Goal: Information Seeking & Learning: Learn about a topic

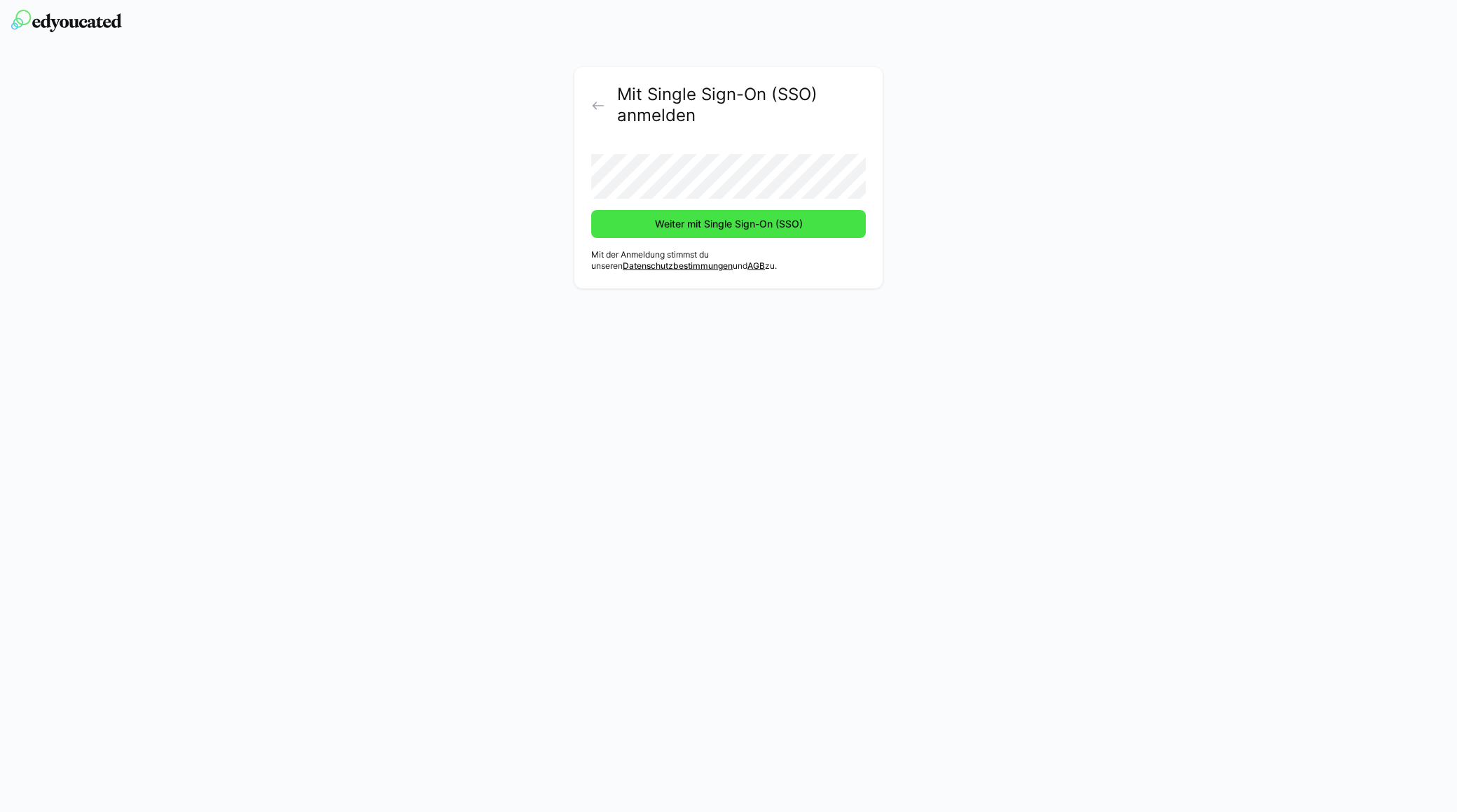
click at [653, 222] on span "Weiter mit Single Sign-On (SSO)" at bounding box center [729, 224] width 152 height 14
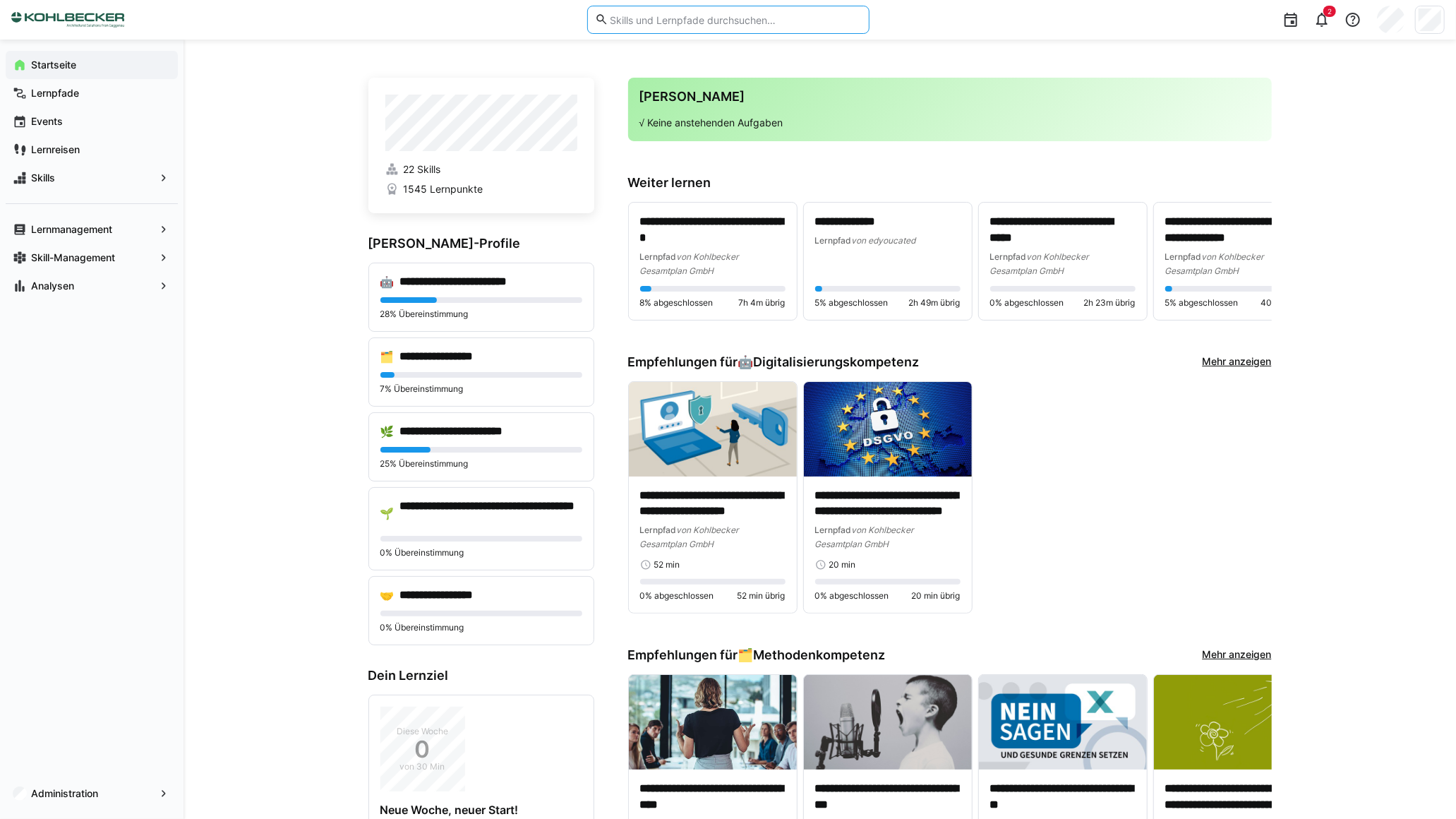
click at [653, 21] on input "text" at bounding box center [735, 19] width 253 height 12
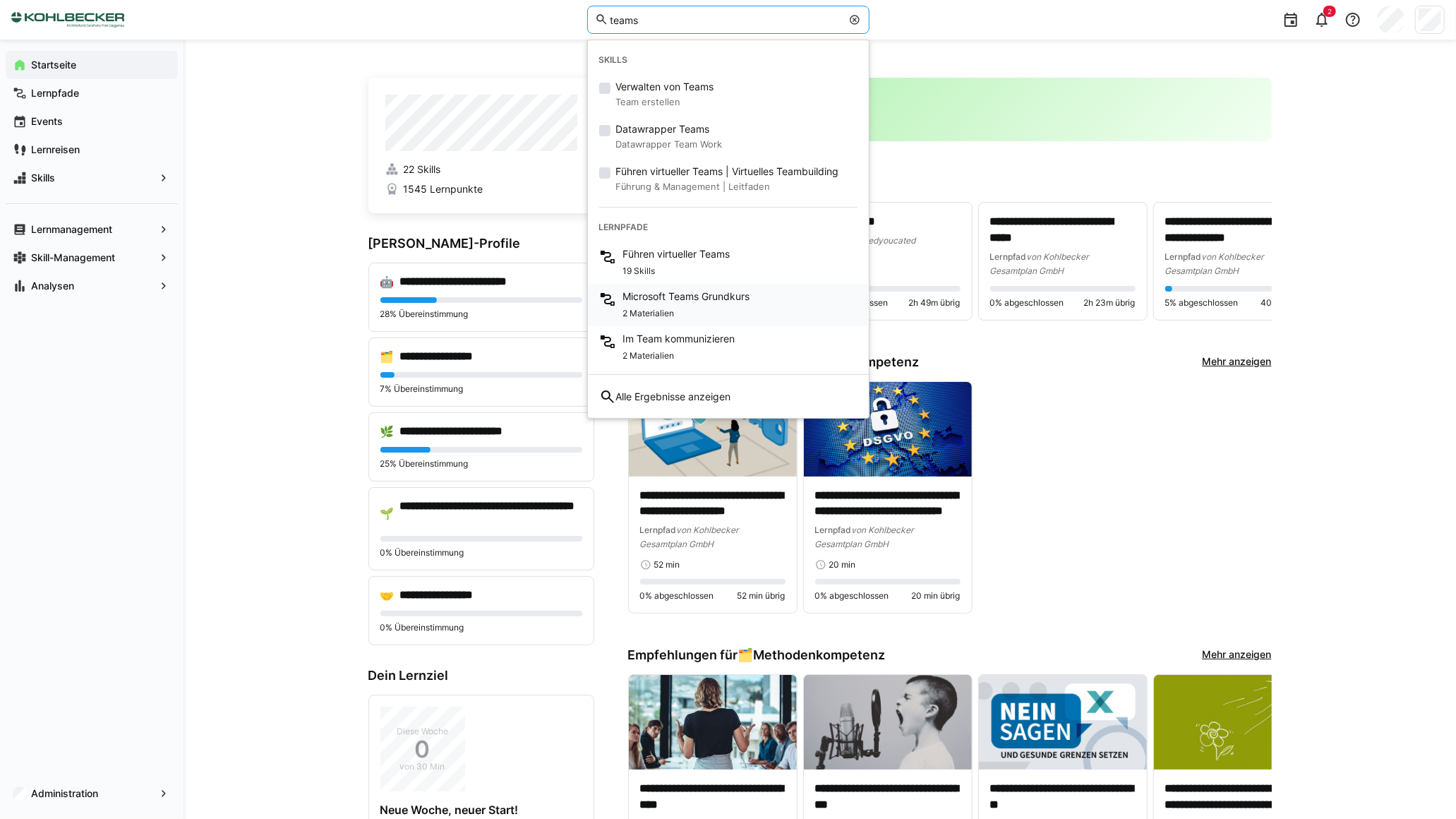
type input "teams"
click at [745, 310] on div "2 Materialien" at bounding box center [687, 312] width 127 height 17
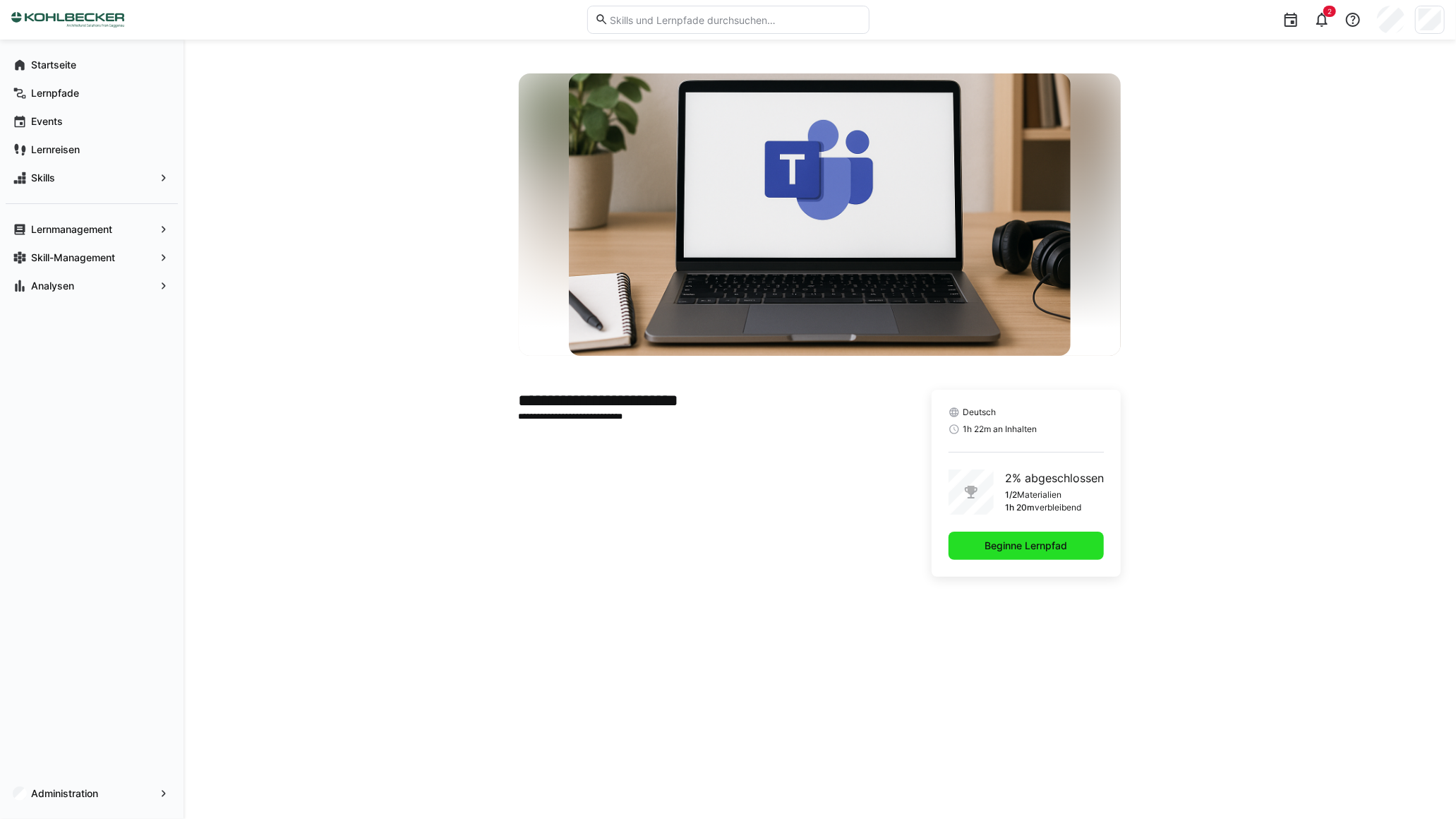
click at [1051, 555] on span "Beginne Lernpfad" at bounding box center [1026, 546] width 156 height 28
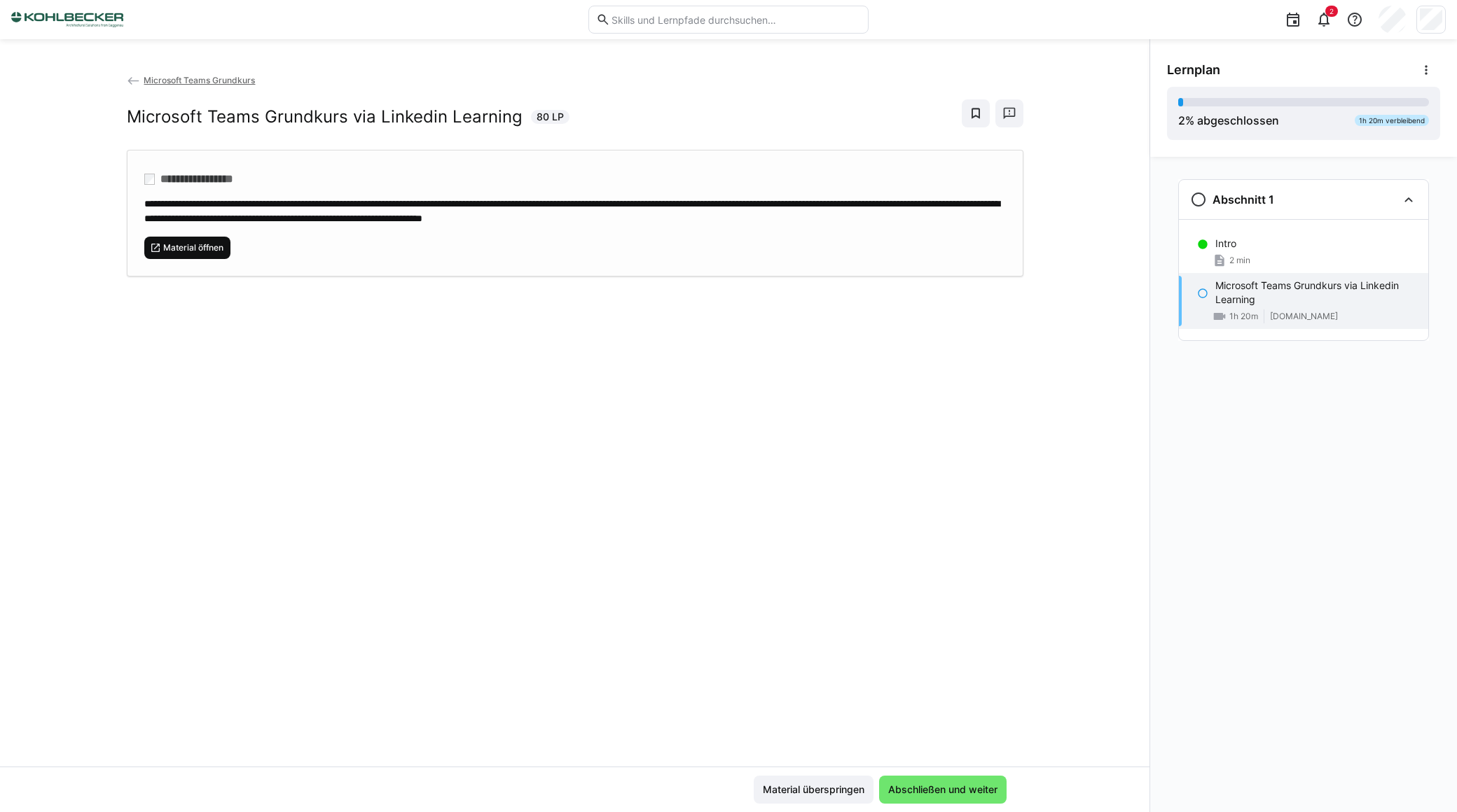
click at [211, 250] on span "Material öffnen" at bounding box center [193, 248] width 63 height 11
